Goal: Task Accomplishment & Management: Use online tool/utility

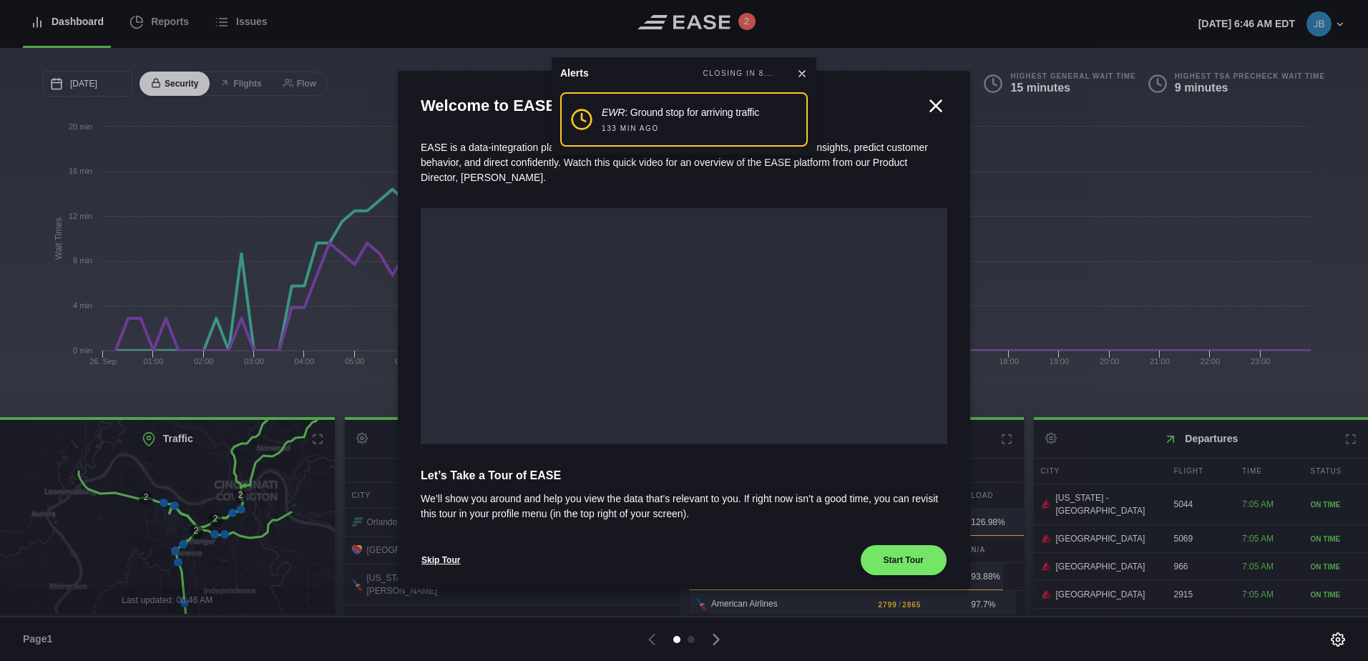
click at [806, 69] on icon at bounding box center [801, 73] width 11 height 11
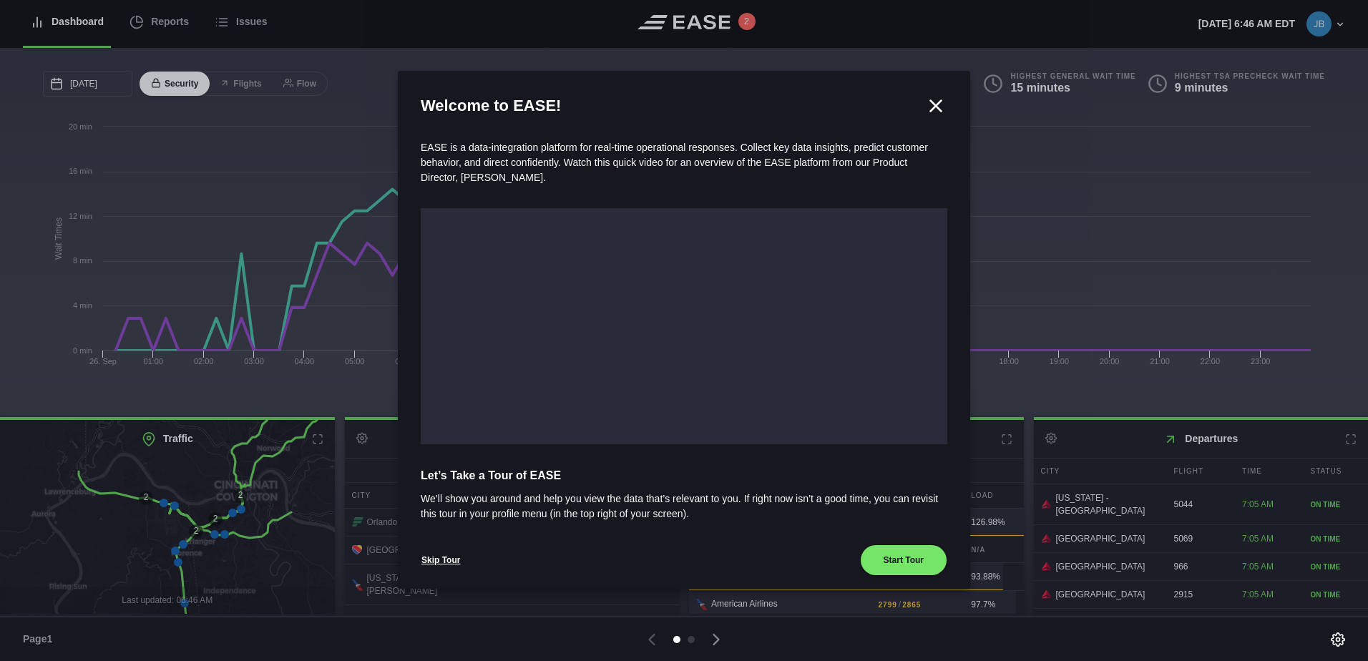
click at [932, 105] on icon at bounding box center [935, 105] width 21 height 21
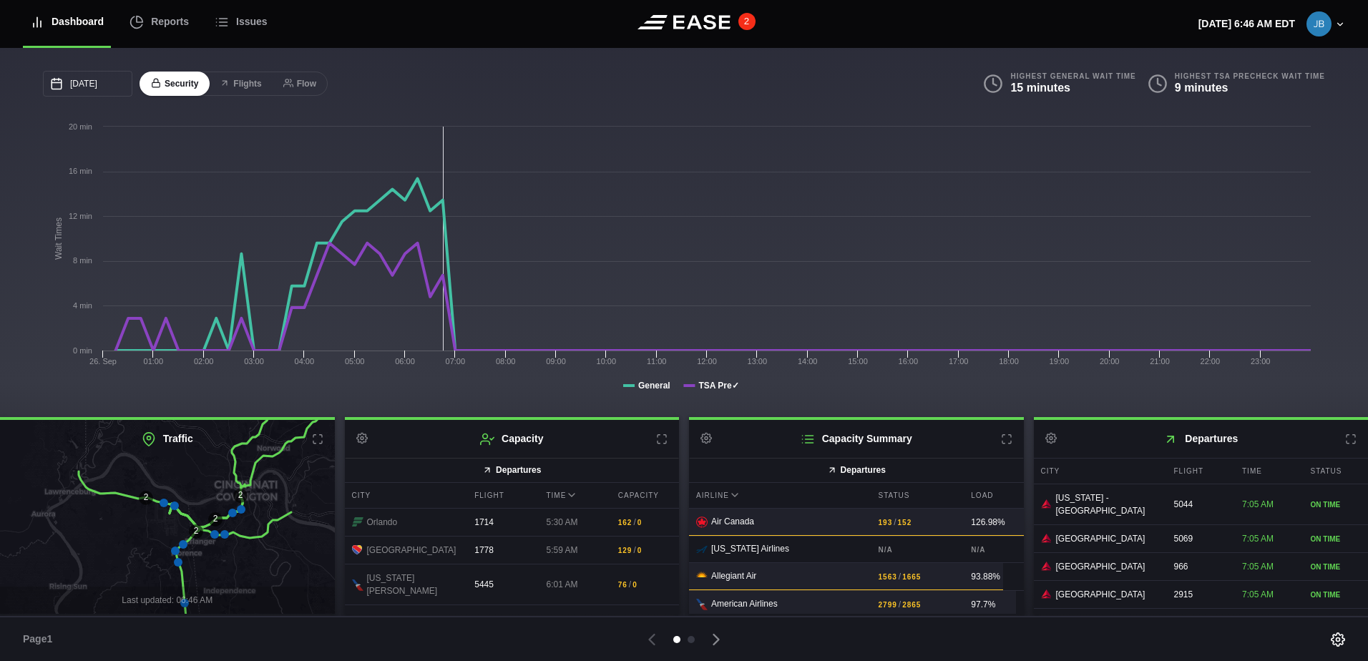
click at [748, 18] on button "2" at bounding box center [746, 21] width 17 height 17
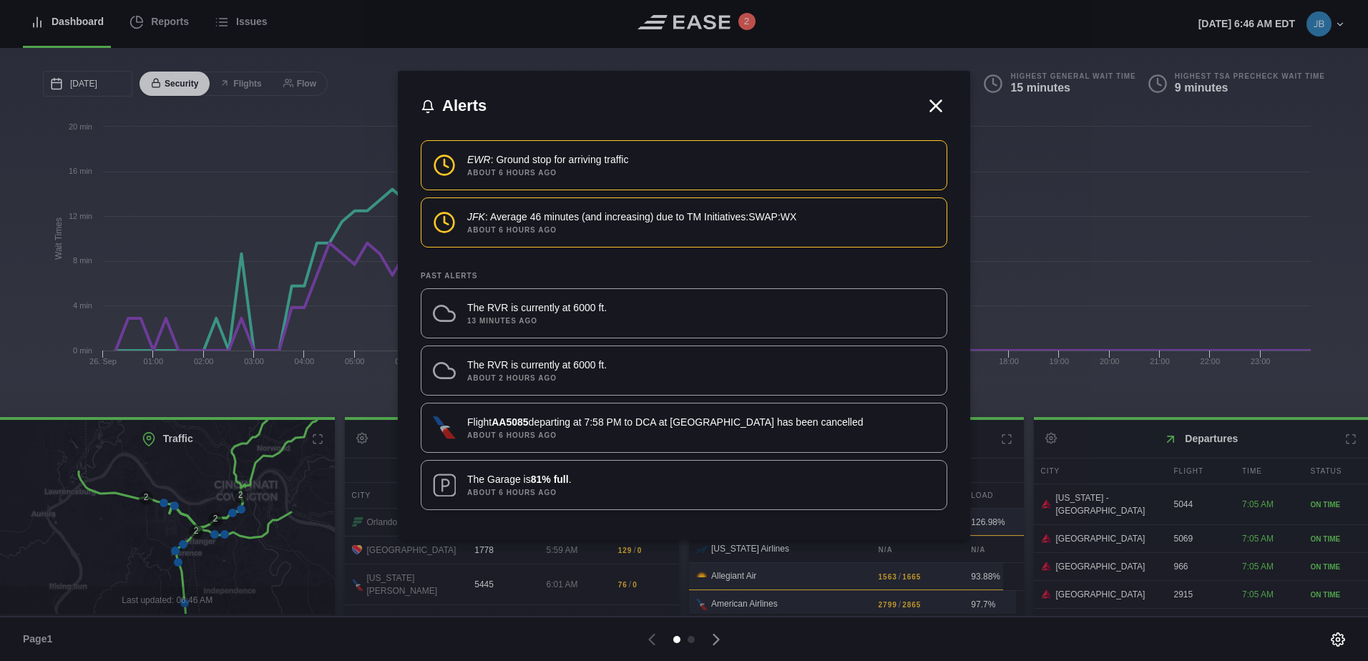
click at [939, 103] on icon at bounding box center [936, 105] width 11 height 11
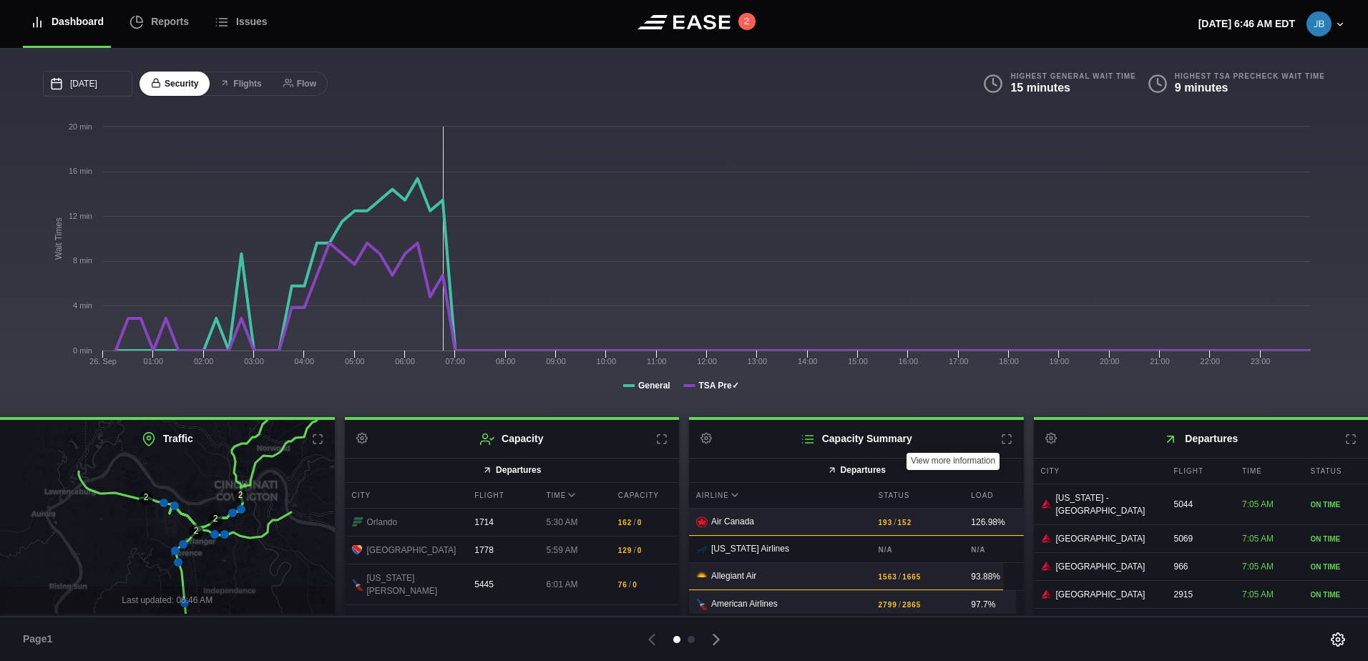
click at [1001, 436] on icon at bounding box center [1006, 439] width 11 height 11
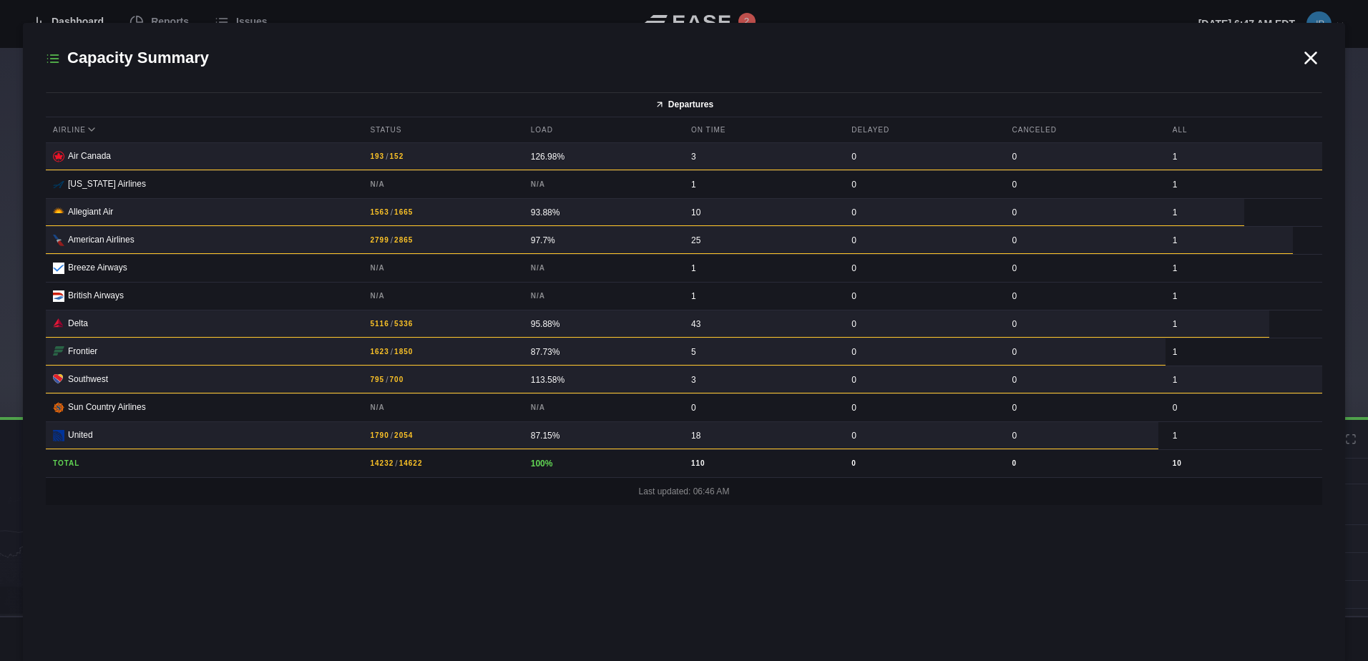
click at [1309, 54] on icon at bounding box center [1310, 57] width 21 height 21
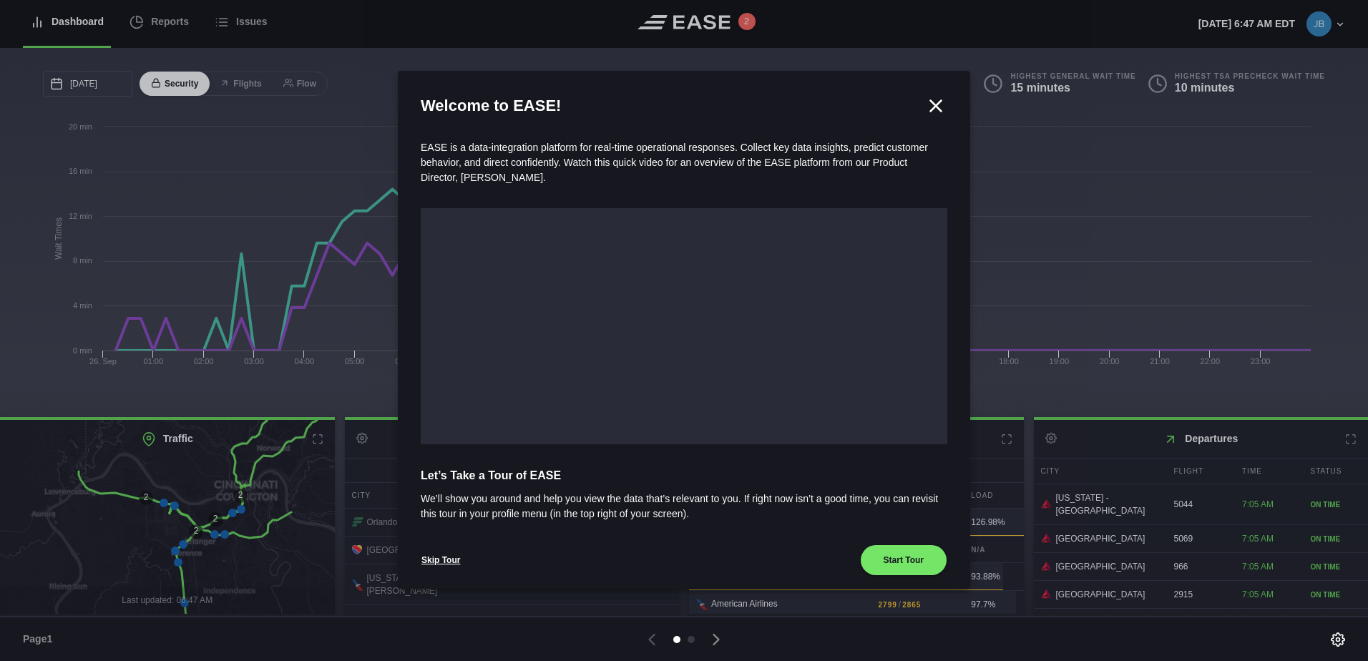
click at [931, 104] on icon at bounding box center [936, 105] width 11 height 11
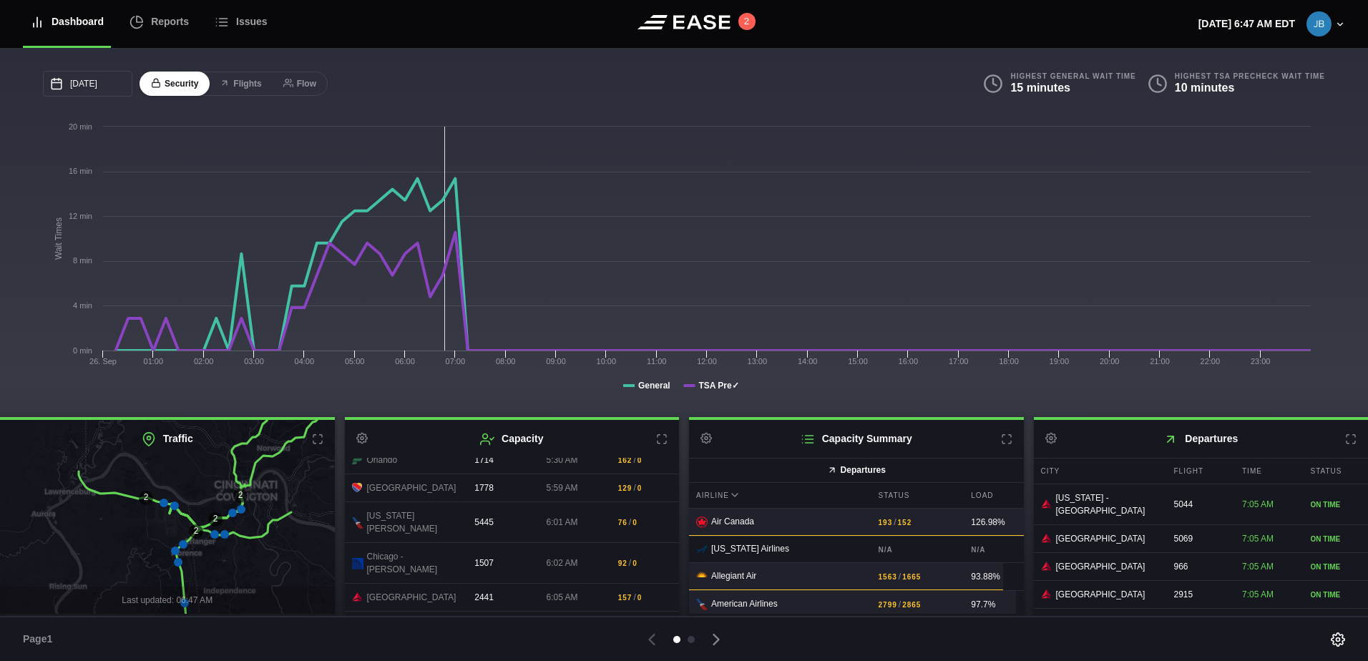
scroll to position [143, 0]
click at [657, 438] on icon at bounding box center [661, 439] width 11 height 11
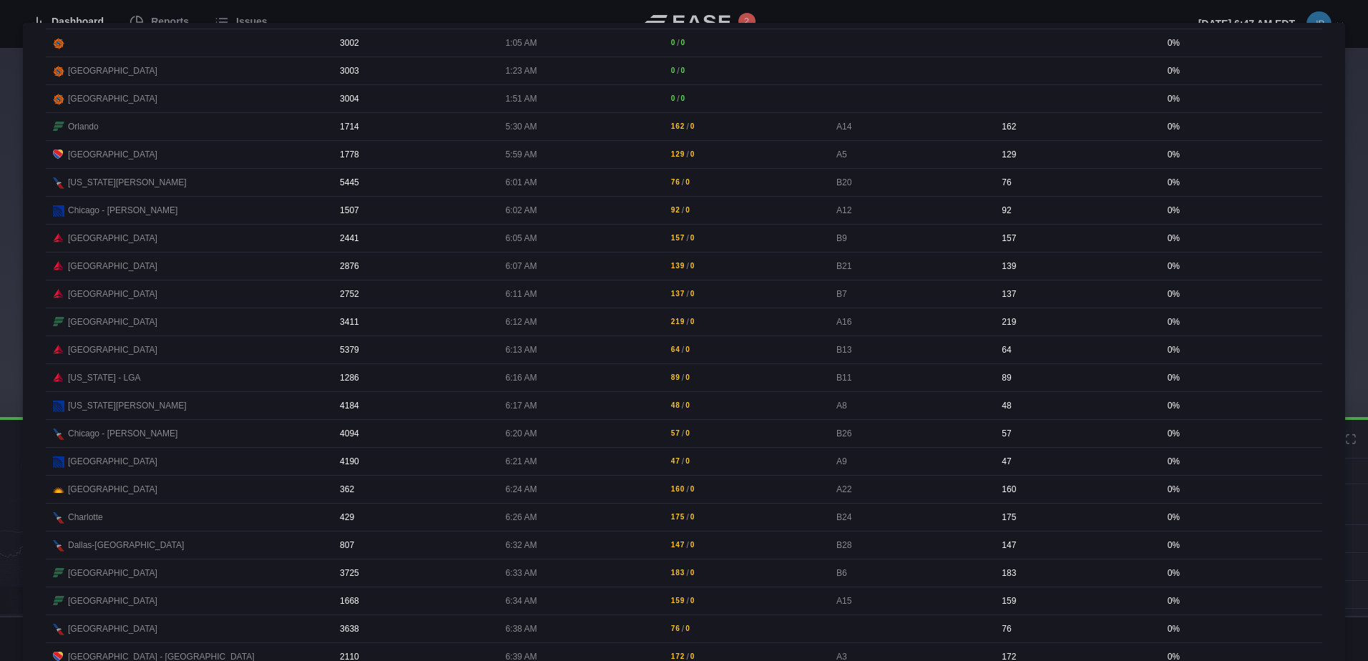
scroll to position [0, 0]
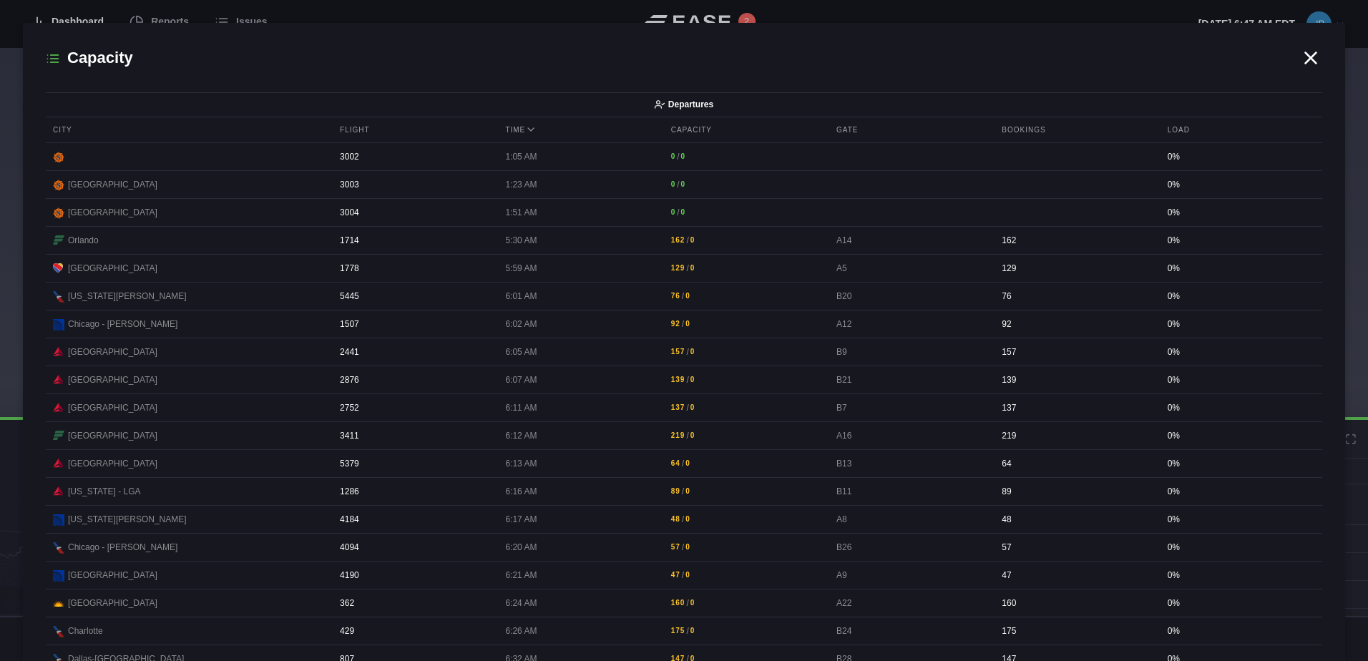
drag, startPoint x: 1303, startPoint y: 52, endPoint x: 1294, endPoint y: 52, distance: 9.3
click at [1303, 53] on icon at bounding box center [1310, 57] width 21 height 21
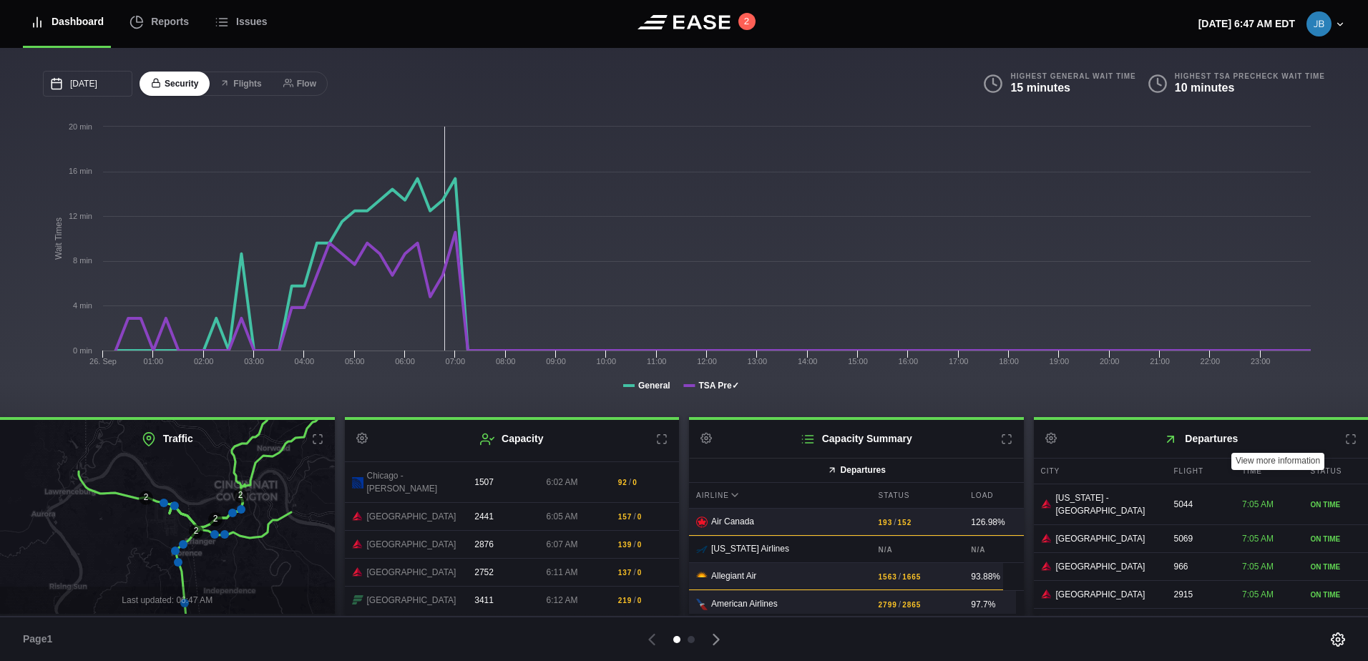
click at [1345, 441] on icon at bounding box center [1350, 439] width 11 height 11
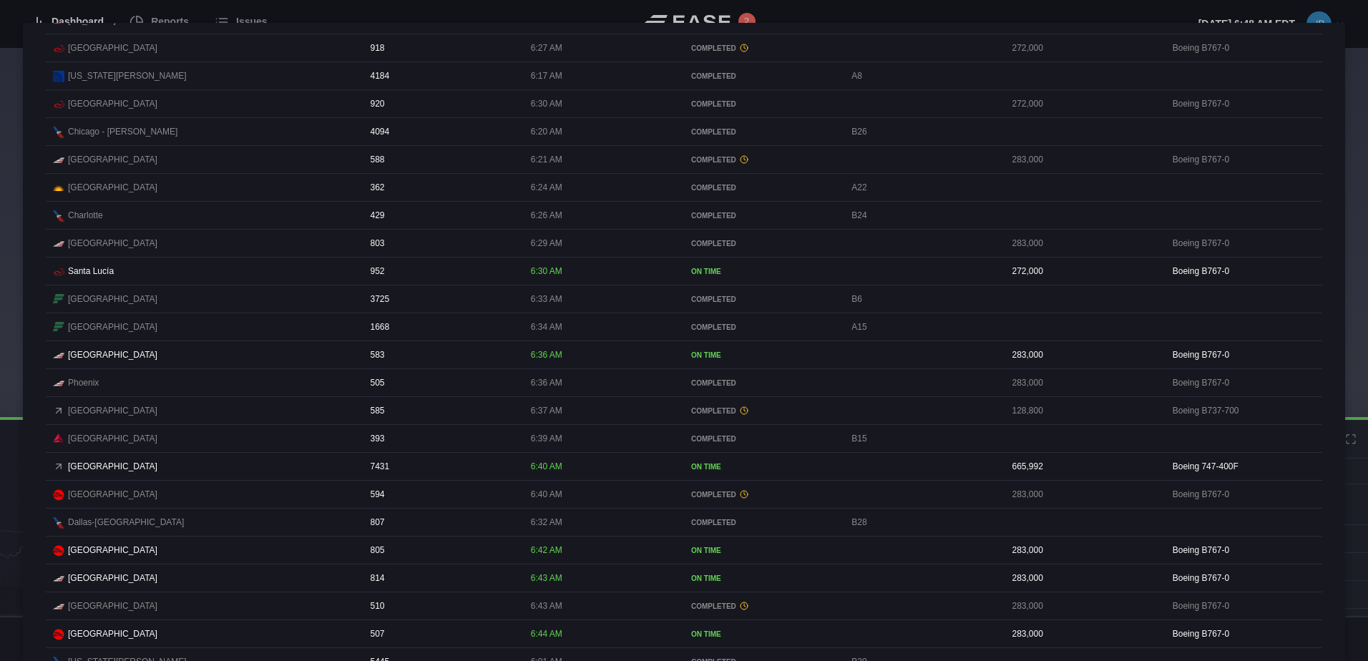
scroll to position [1288, 0]
